Goal: Information Seeking & Learning: Find specific fact

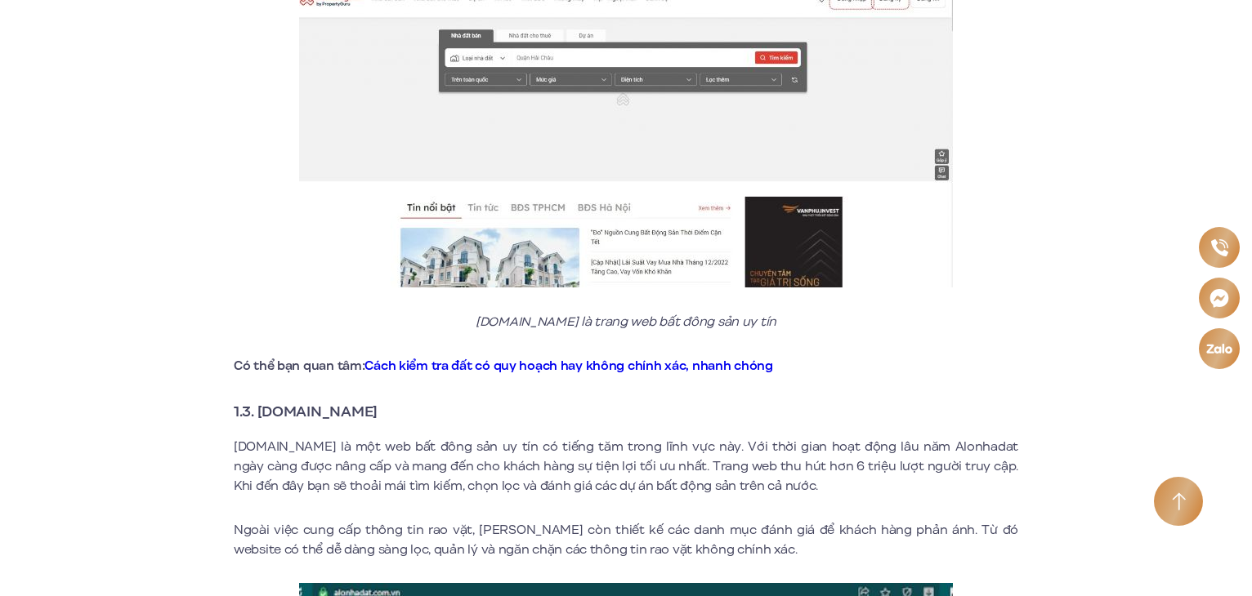
scroll to position [1634, 0]
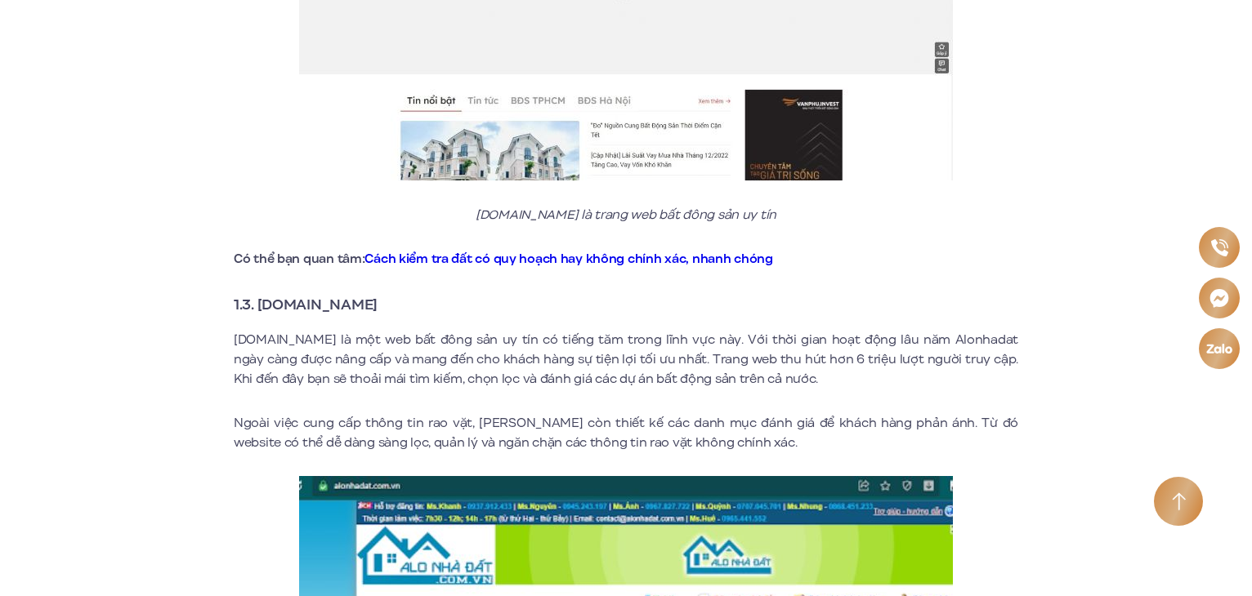
drag, startPoint x: 391, startPoint y: 283, endPoint x: 271, endPoint y: 292, distance: 119.6
click at [270, 293] on h3 "1.3. [DOMAIN_NAME]" at bounding box center [626, 304] width 784 height 23
click at [400, 293] on h3 "1.3. [DOMAIN_NAME]" at bounding box center [626, 304] width 784 height 23
drag, startPoint x: 413, startPoint y: 286, endPoint x: 278, endPoint y: 282, distance: 134.9
click at [275, 293] on h3 "1.3. [DOMAIN_NAME]" at bounding box center [626, 304] width 784 height 23
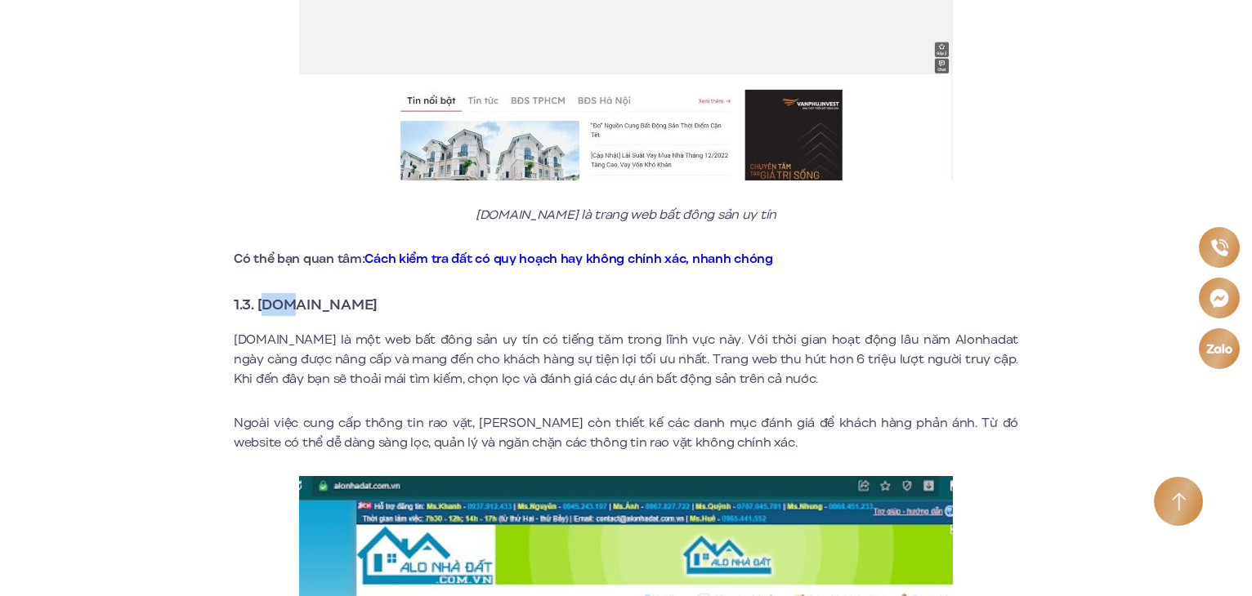
drag, startPoint x: 263, startPoint y: 283, endPoint x: 285, endPoint y: 283, distance: 22.1
click at [285, 294] on strong "1.3. [DOMAIN_NAME]" at bounding box center [306, 304] width 144 height 21
drag, startPoint x: 257, startPoint y: 279, endPoint x: 388, endPoint y: 284, distance: 130.8
click at [388, 293] on h3 "1.3. [DOMAIN_NAME]" at bounding box center [626, 304] width 784 height 23
copy strong "[DOMAIN_NAME]"
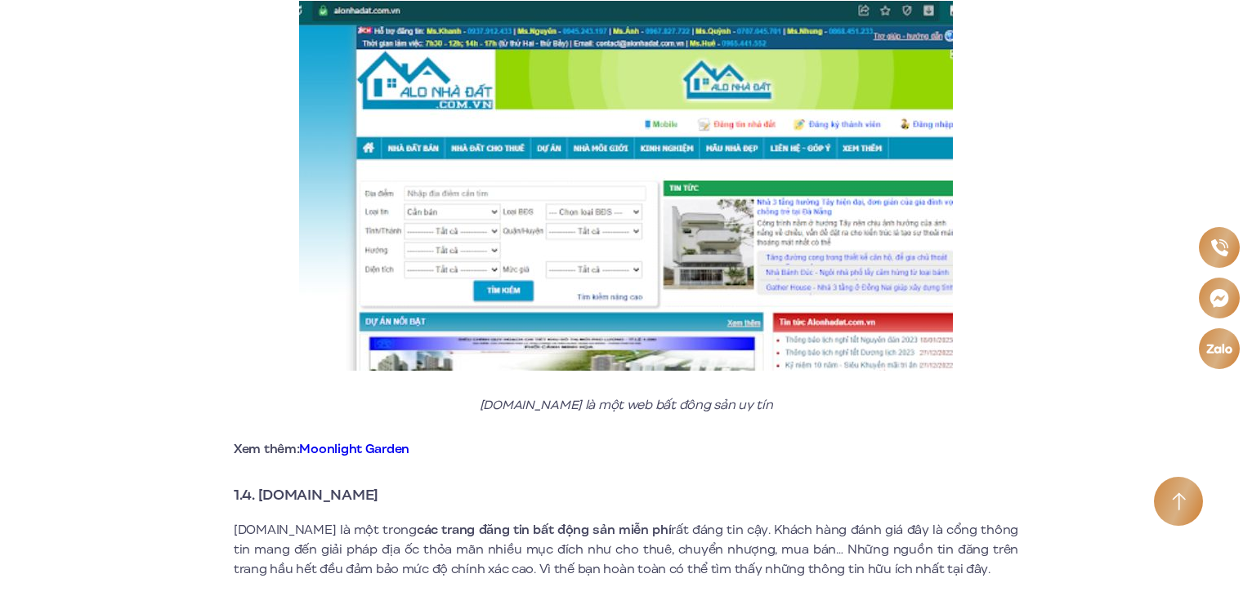
scroll to position [2288, 0]
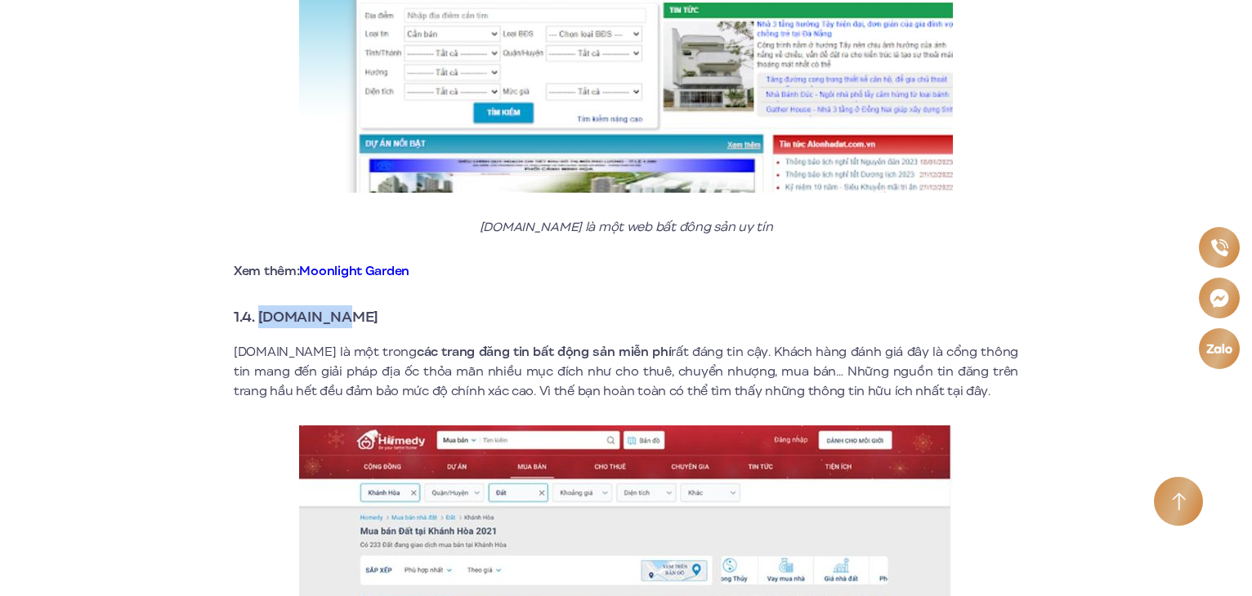
drag, startPoint x: 356, startPoint y: 299, endPoint x: 261, endPoint y: 301, distance: 95.6
click at [259, 306] on h3 "1.4. [DOMAIN_NAME]" at bounding box center [626, 317] width 784 height 23
copy strong "[DOMAIN_NAME]"
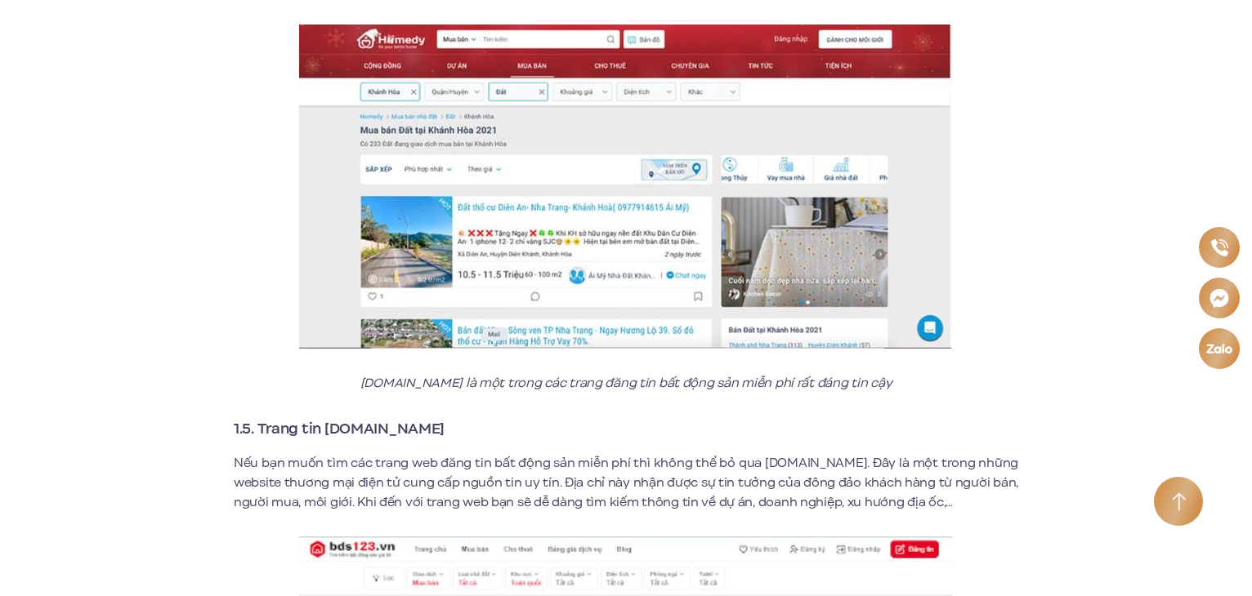
scroll to position [2778, 0]
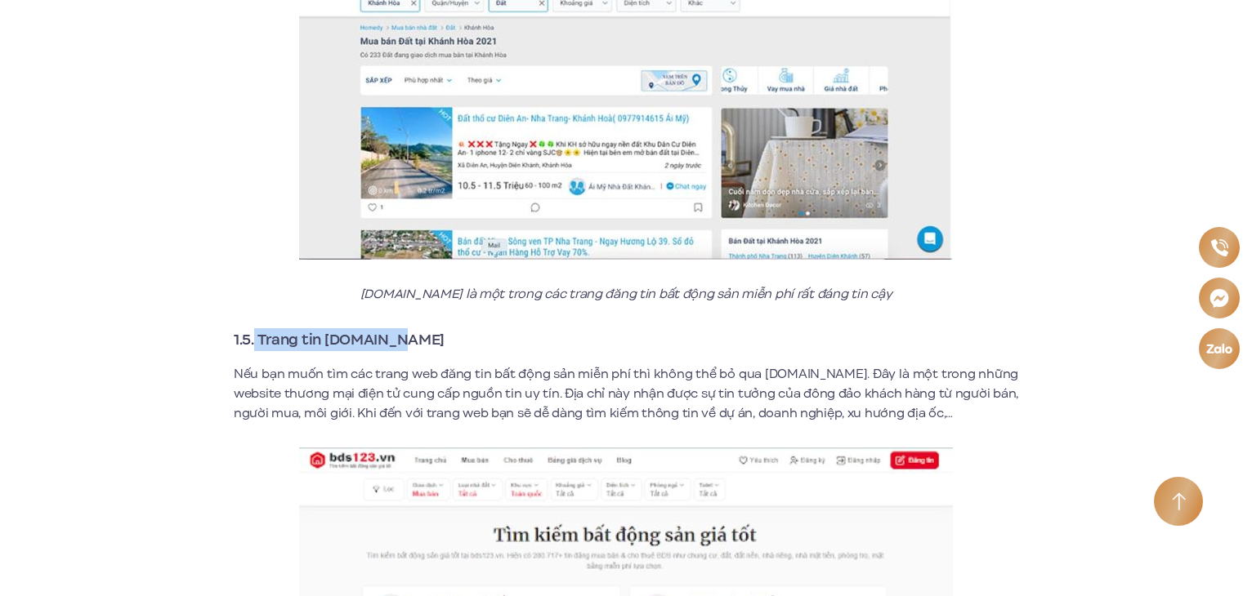
drag, startPoint x: 402, startPoint y: 325, endPoint x: 259, endPoint y: 330, distance: 143.1
click at [257, 328] on h3 "1.5. Trang tin [DOMAIN_NAME]" at bounding box center [626, 339] width 784 height 23
copy strong "Trang tin [DOMAIN_NAME]"
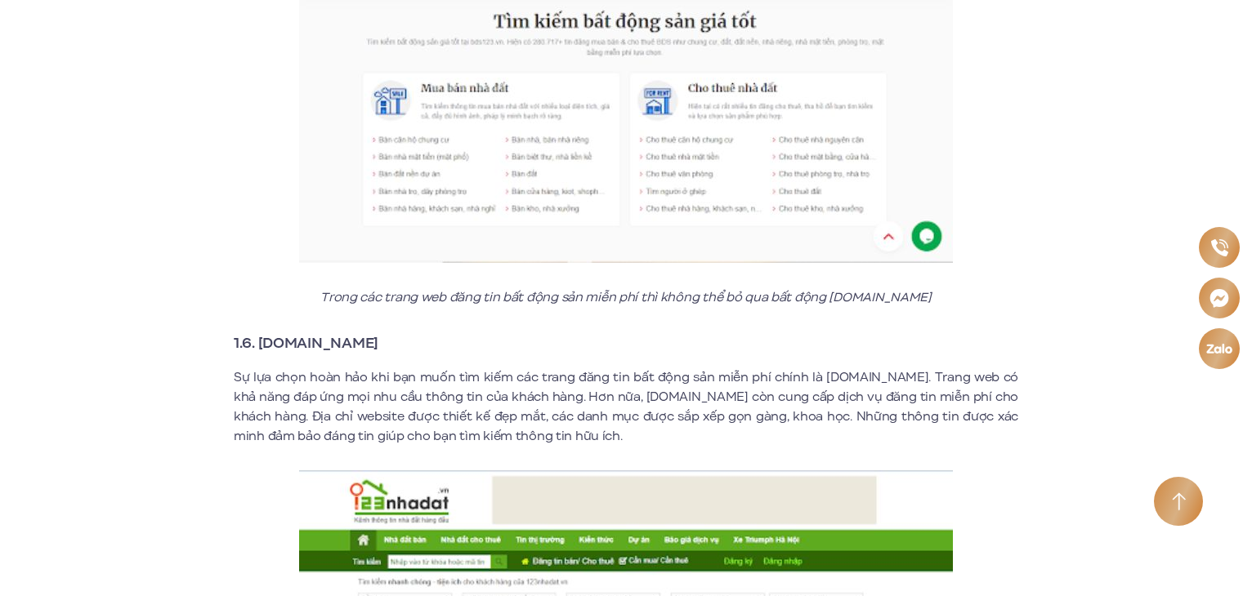
scroll to position [3431, 0]
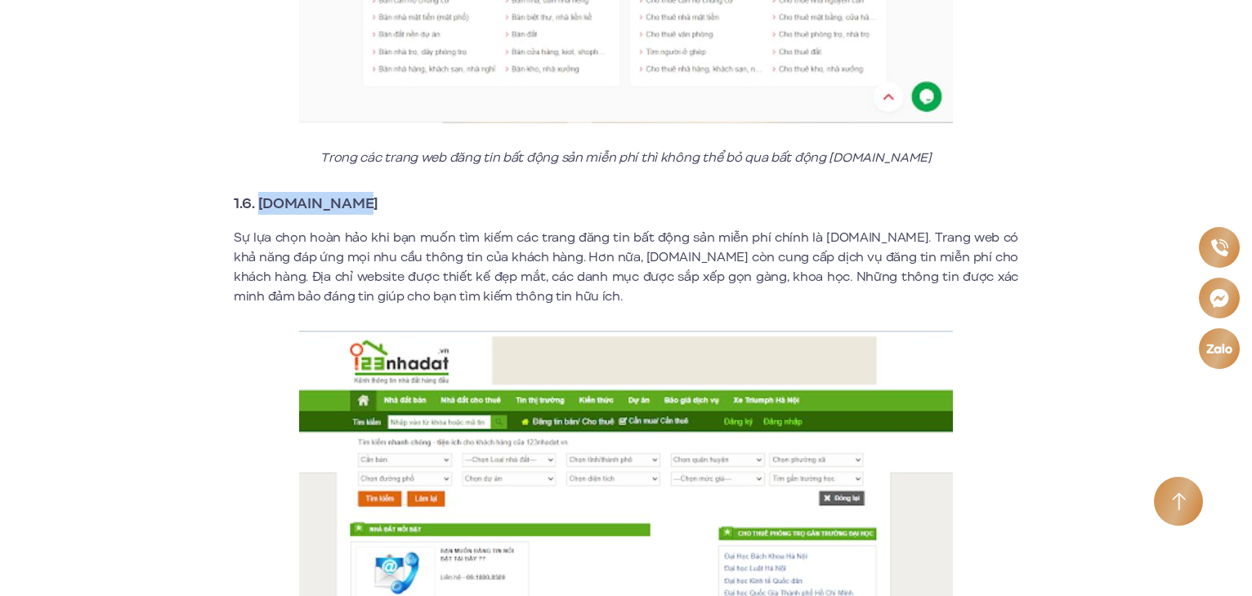
drag, startPoint x: 258, startPoint y: 181, endPoint x: 358, endPoint y: 191, distance: 100.2
click at [358, 192] on h3 "1.6. [DOMAIN_NAME]" at bounding box center [626, 203] width 784 height 23
copy strong "[DOMAIN_NAME]"
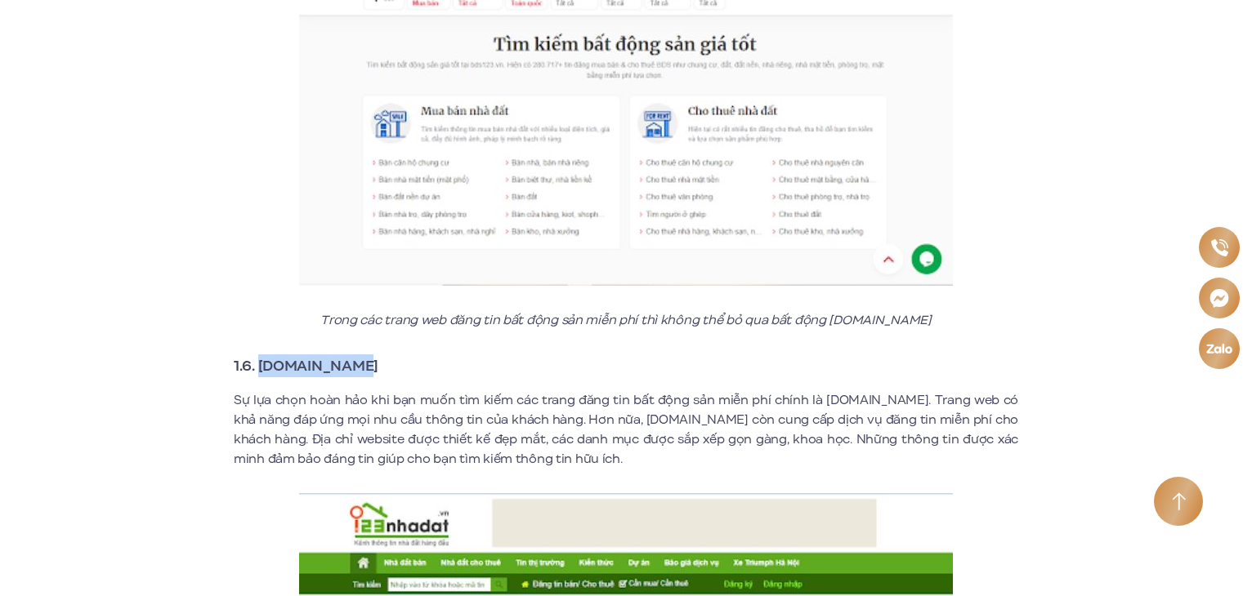
scroll to position [3350, 0]
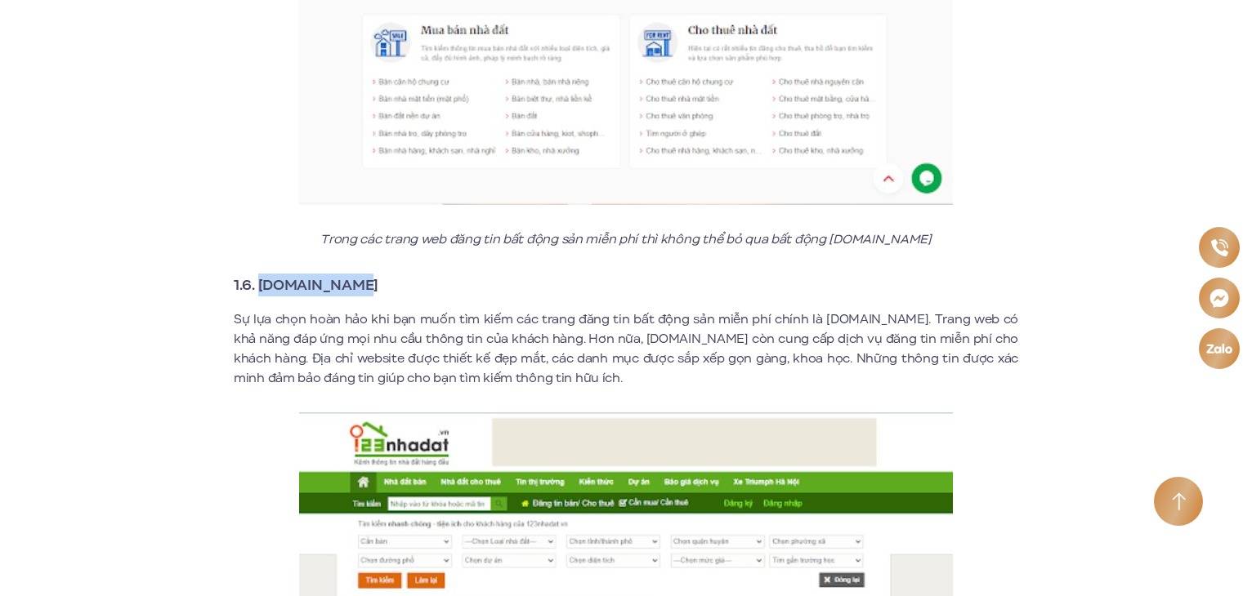
copy strong "[DOMAIN_NAME]"
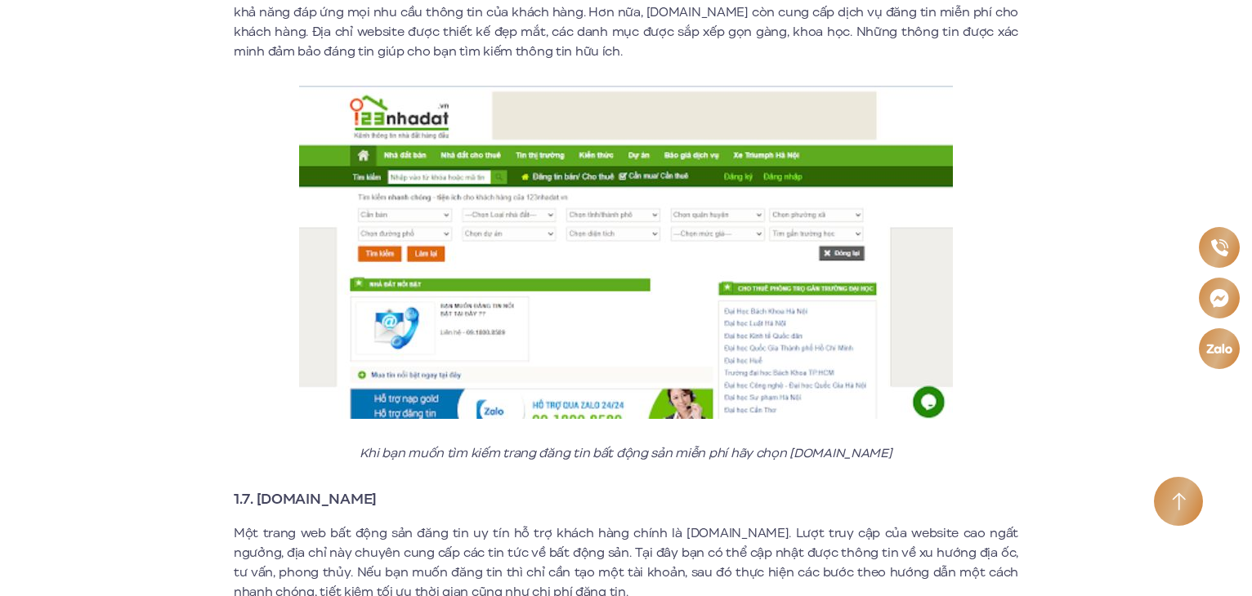
scroll to position [3840, 0]
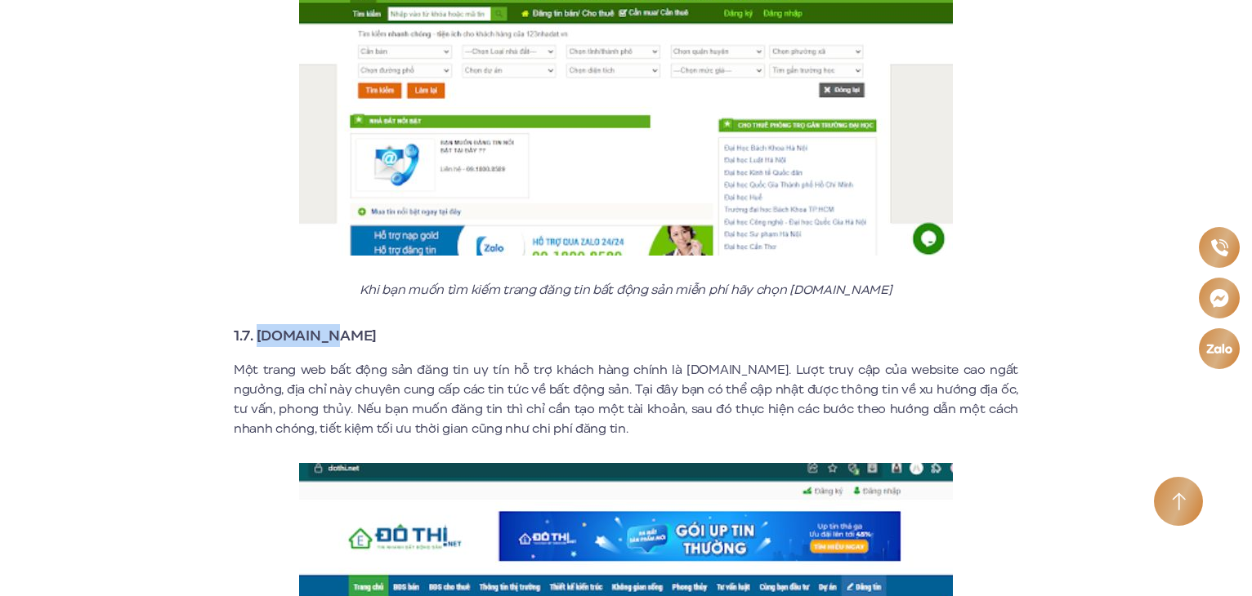
drag, startPoint x: 257, startPoint y: 315, endPoint x: 346, endPoint y: 314, distance: 89.9
click at [346, 324] on h3 "1.7. [DOMAIN_NAME]" at bounding box center [626, 335] width 784 height 23
copy strong "[DOMAIN_NAME]"
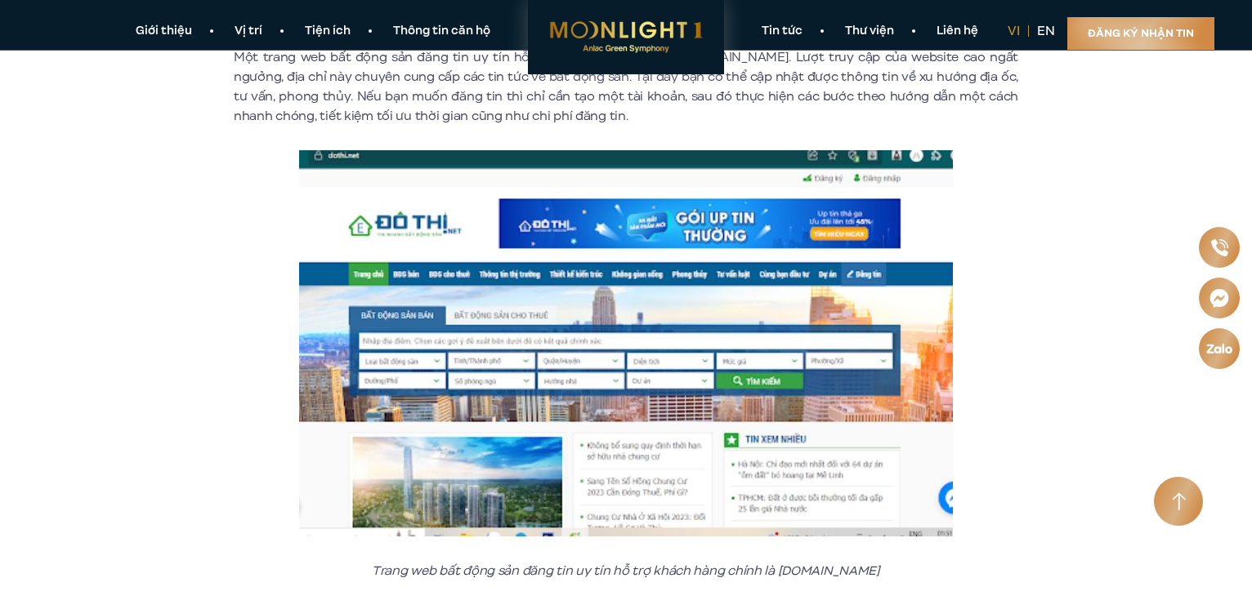
scroll to position [4003, 0]
